Goal: Obtain resource: Download file/media

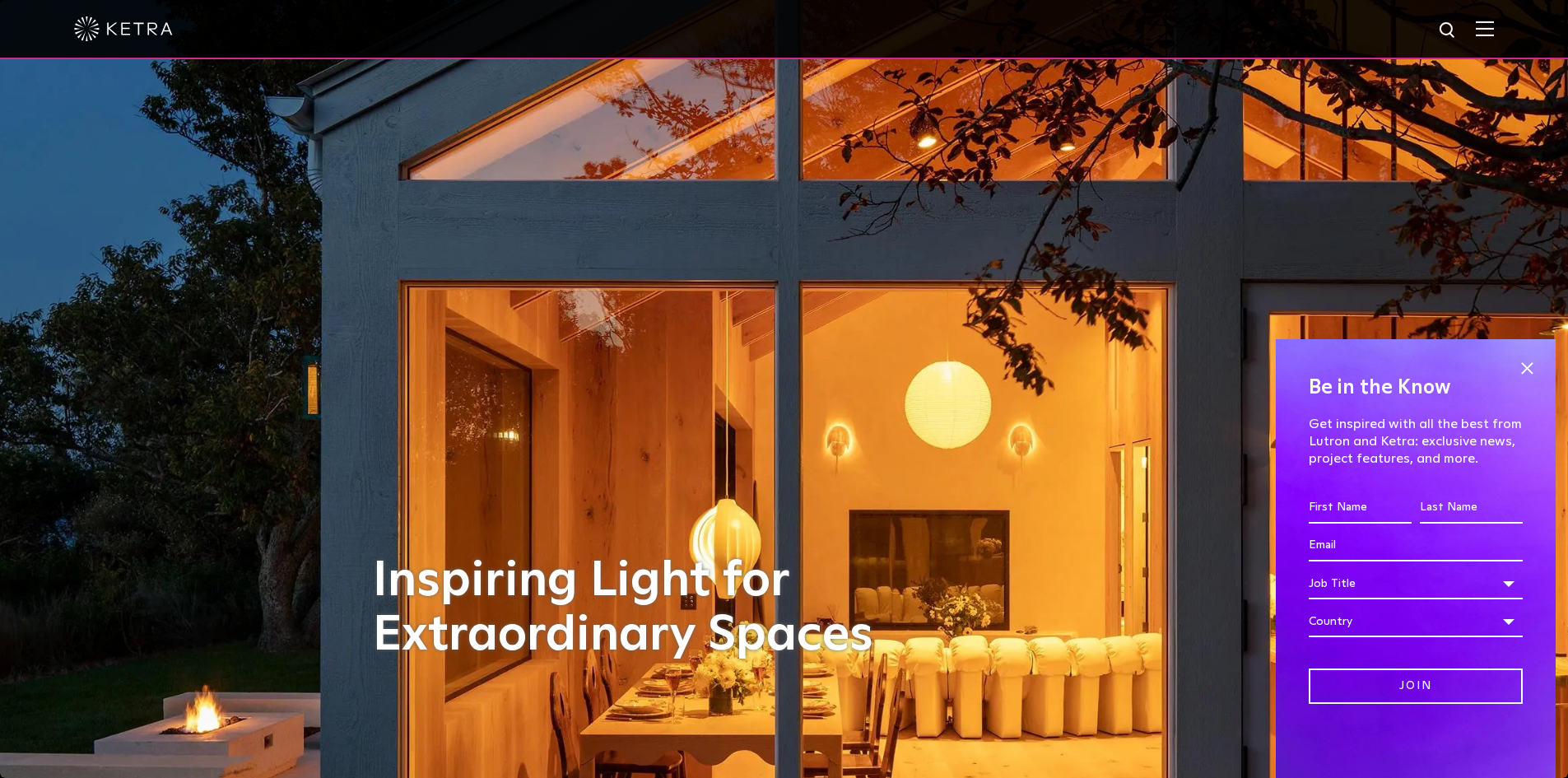
click at [1493, 25] on img at bounding box center [1485, 29] width 18 height 15
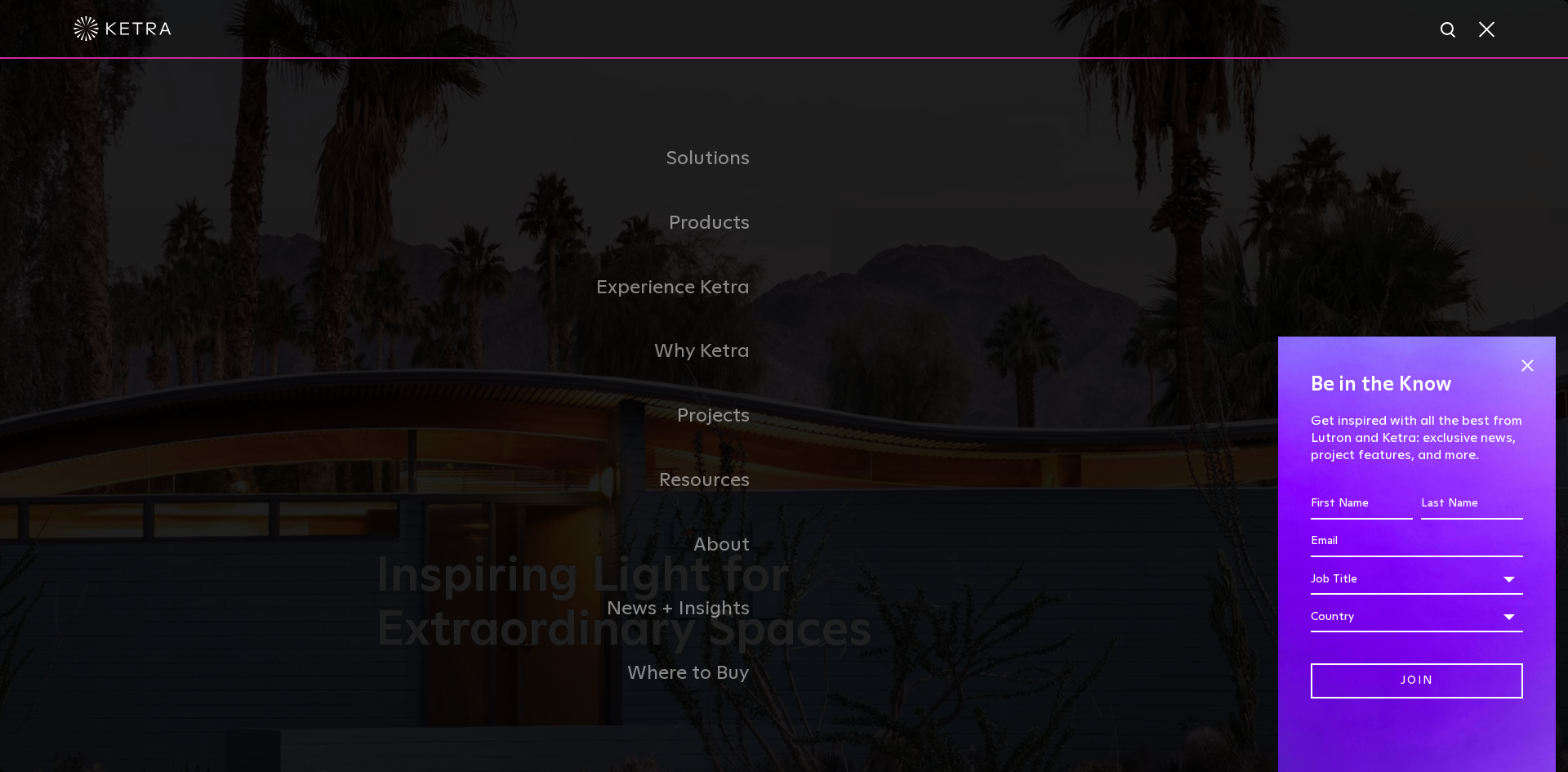
drag, startPoint x: 1533, startPoint y: 362, endPoint x: 1537, endPoint y: 349, distance: 13.6
click at [1533, 359] on span at bounding box center [1527, 365] width 25 height 25
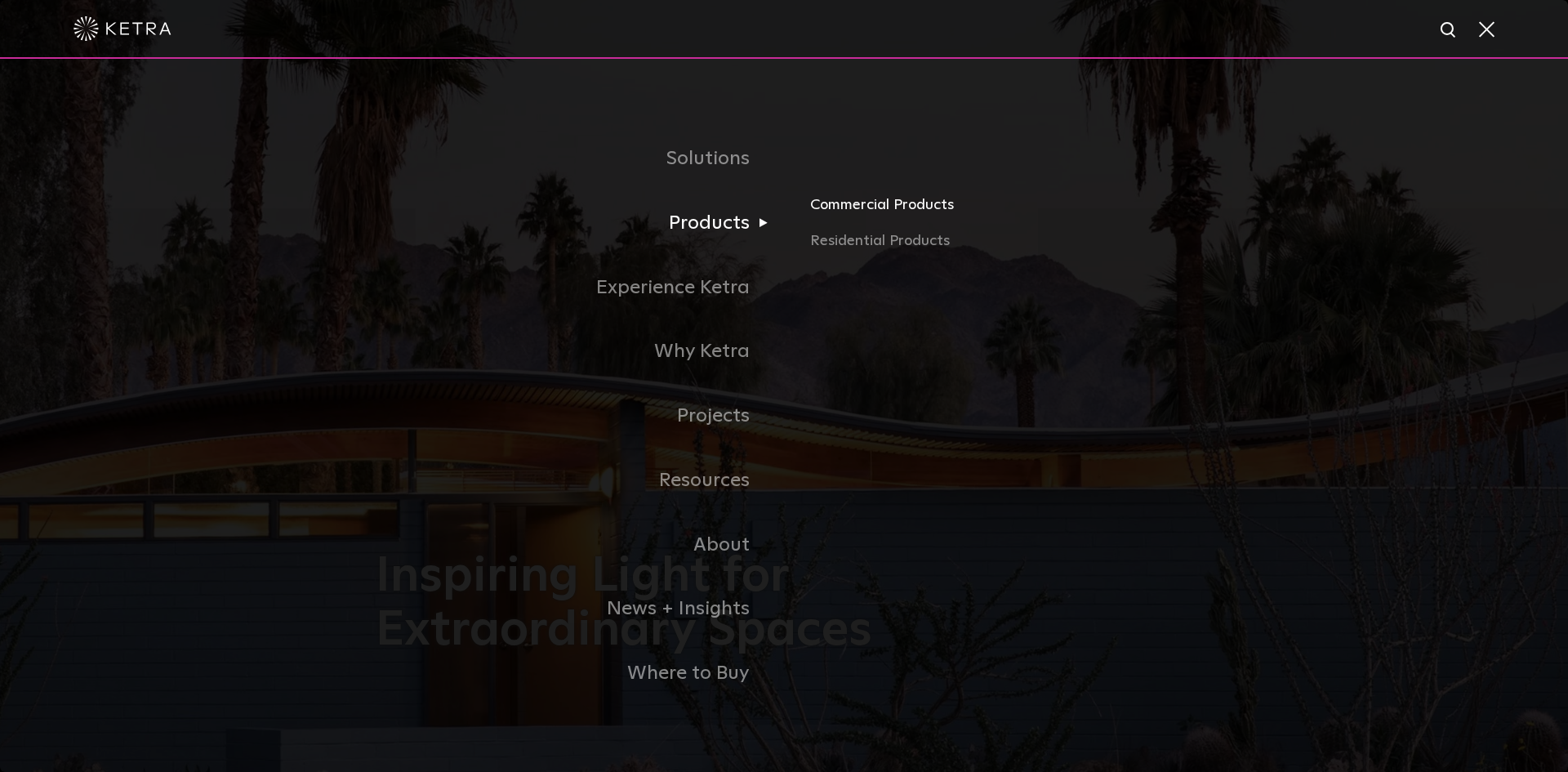
click at [883, 208] on link "Commercial Products" at bounding box center [1001, 211] width 382 height 36
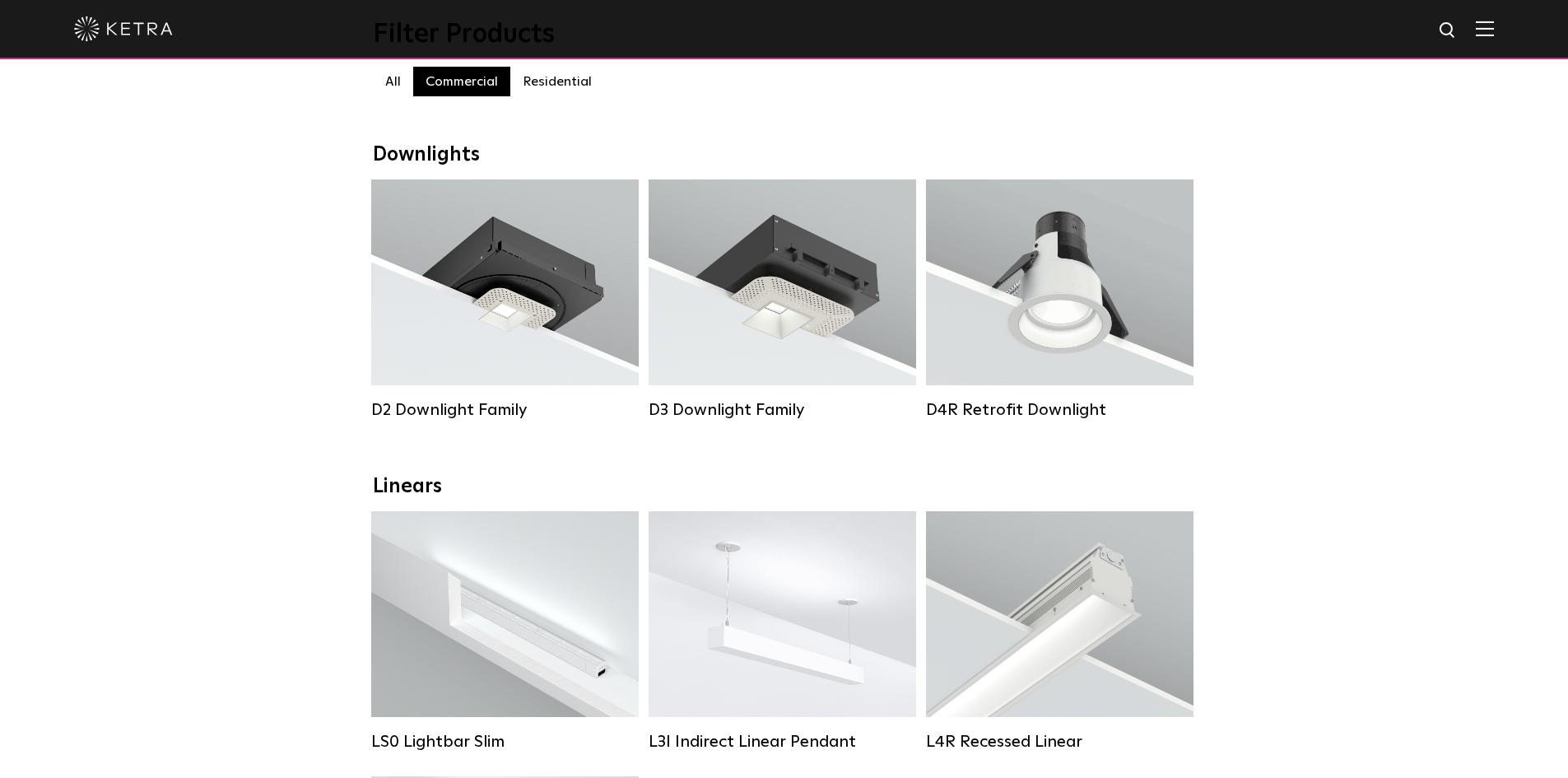
scroll to position [247, 0]
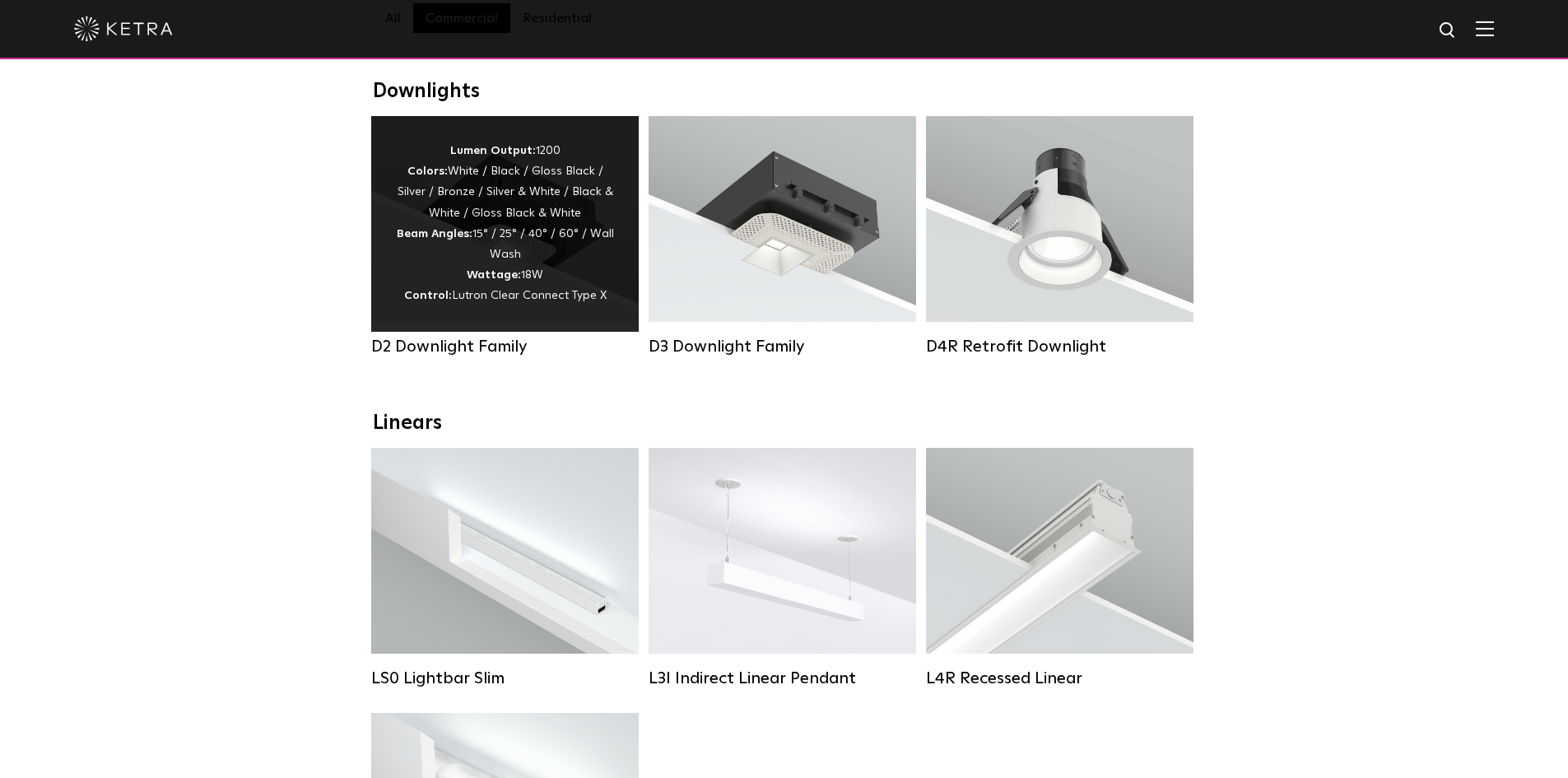
click at [501, 317] on div "Lumen Output: 1200 Colors: White / Black / Gloss Black / Silver / Bronze / Silv…" at bounding box center [505, 224] width 268 height 216
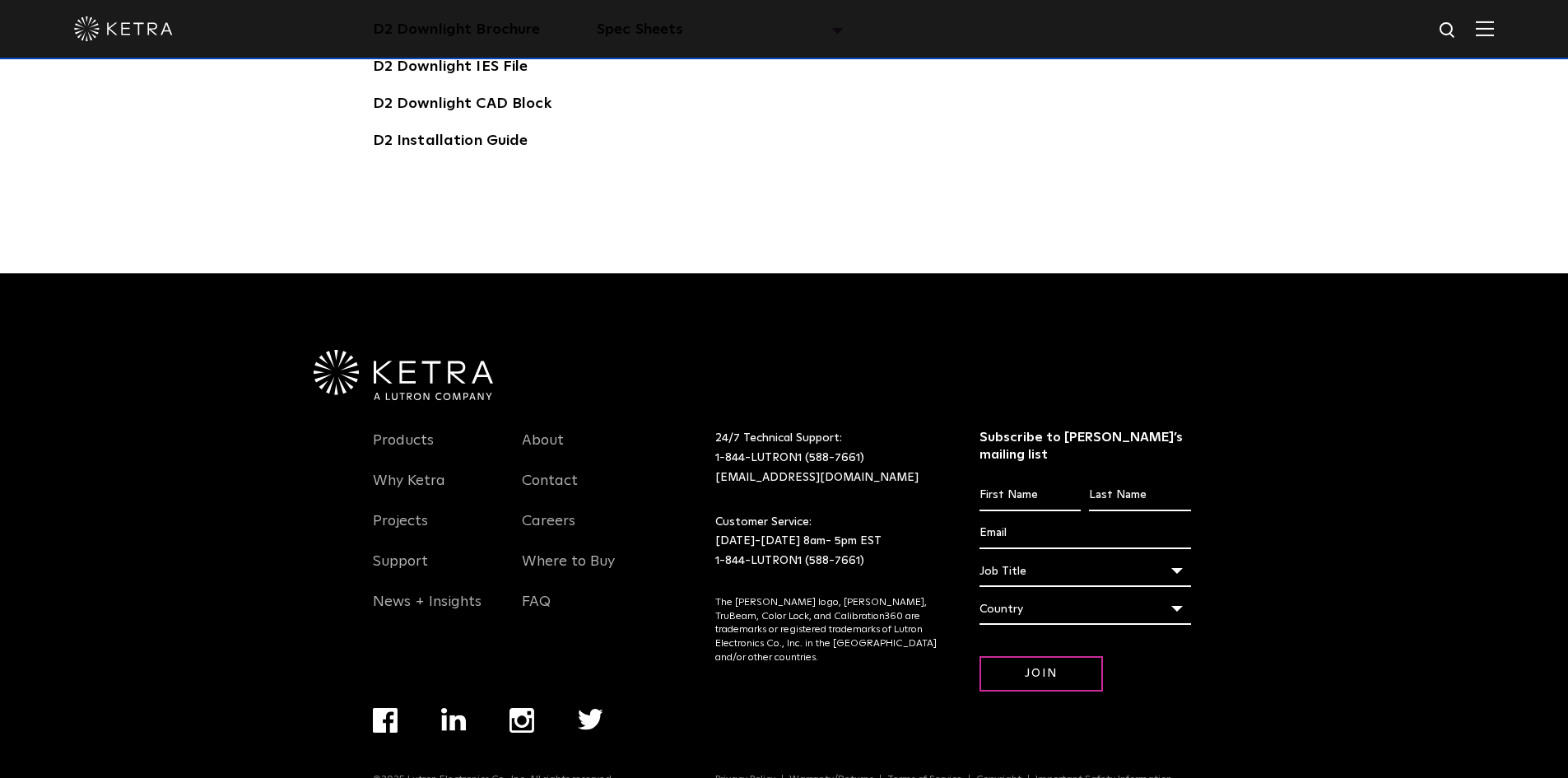
scroll to position [4677, 0]
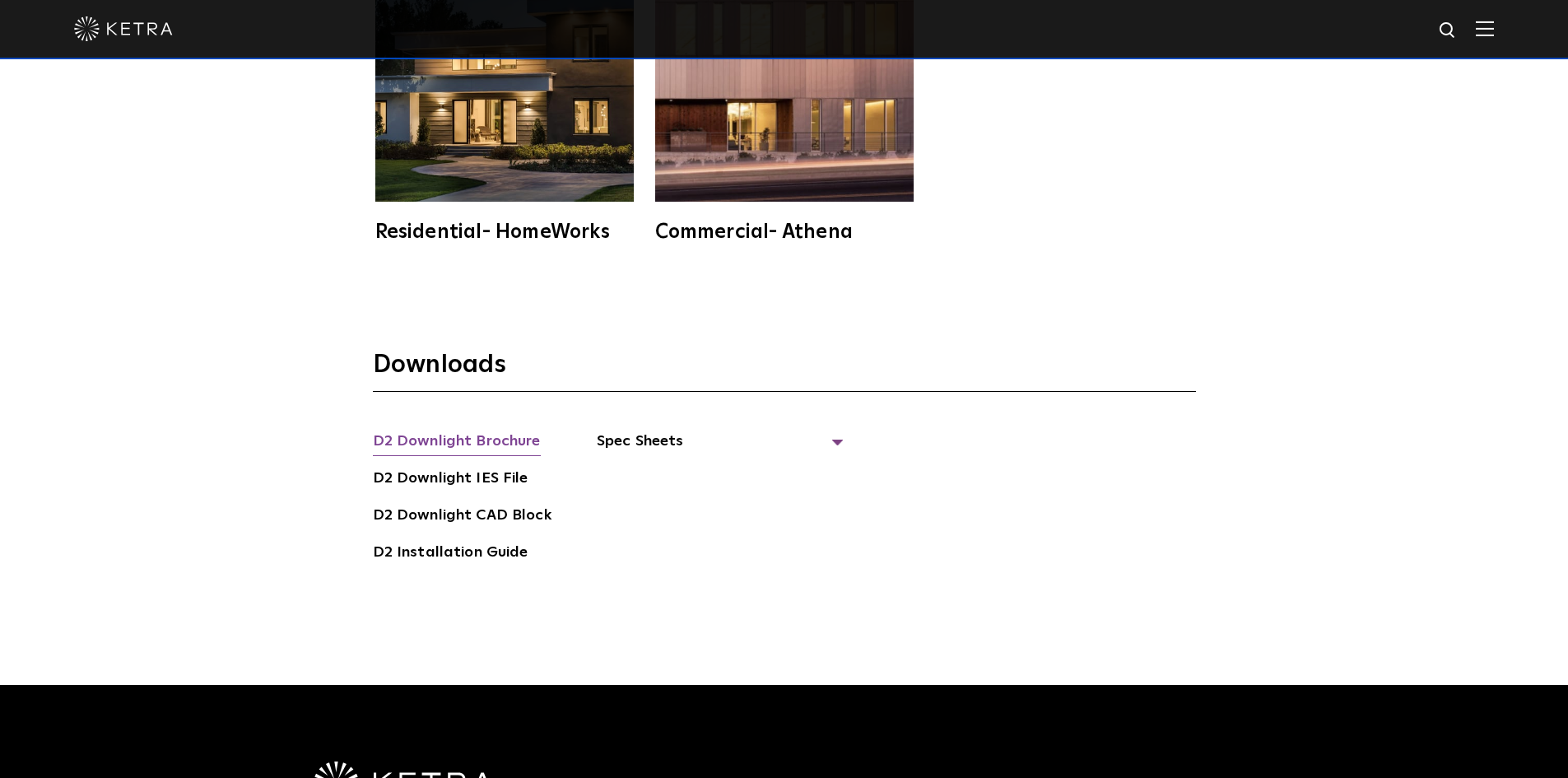
click at [491, 430] on link "D2 Downlight Brochure" at bounding box center [457, 443] width 168 height 27
click at [634, 430] on span "Spec Sheets" at bounding box center [720, 448] width 247 height 36
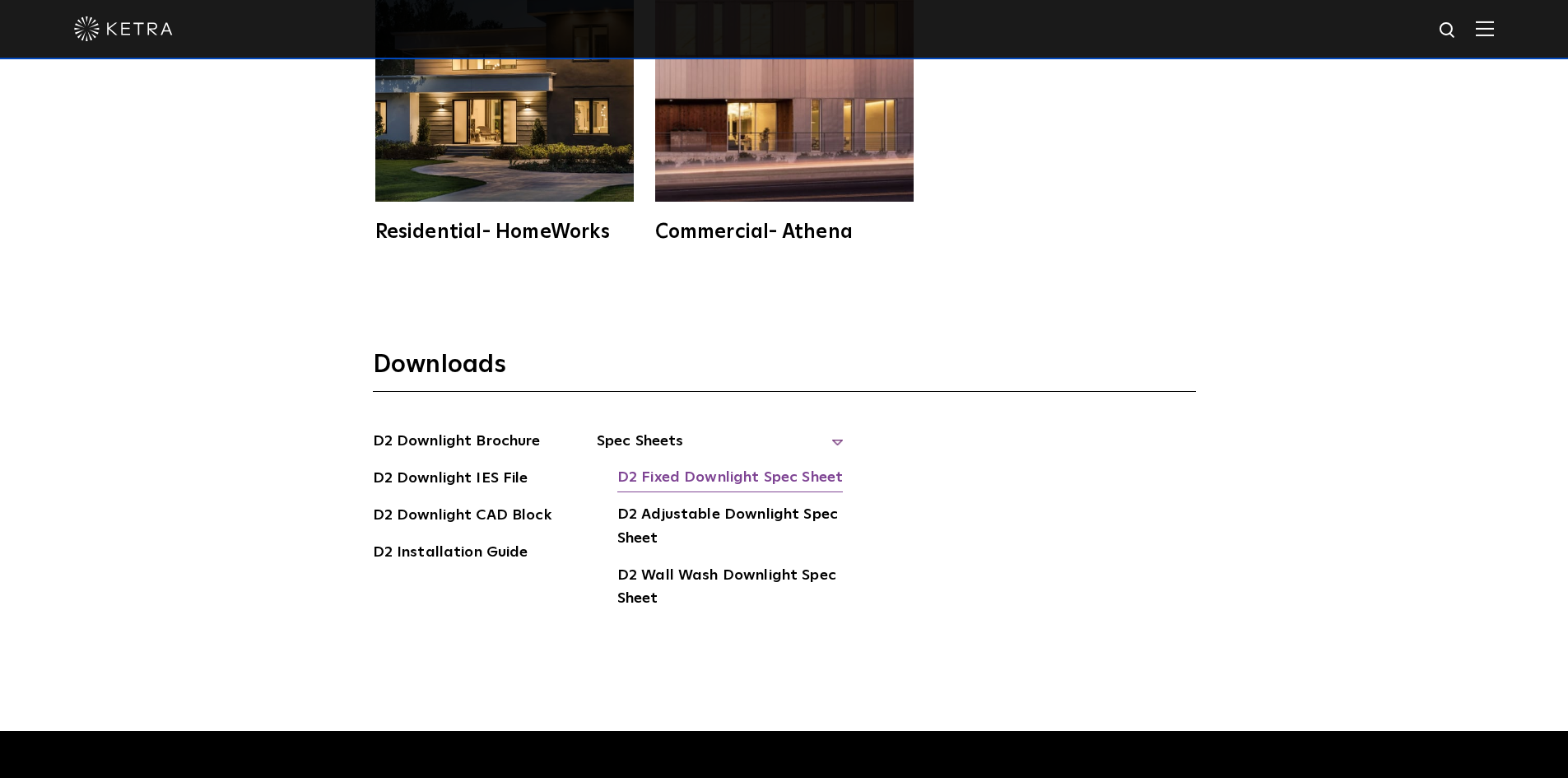
click at [663, 466] on link "D2 Fixed Downlight Spec Sheet" at bounding box center [730, 480] width 226 height 27
